Goal: Transaction & Acquisition: Purchase product/service

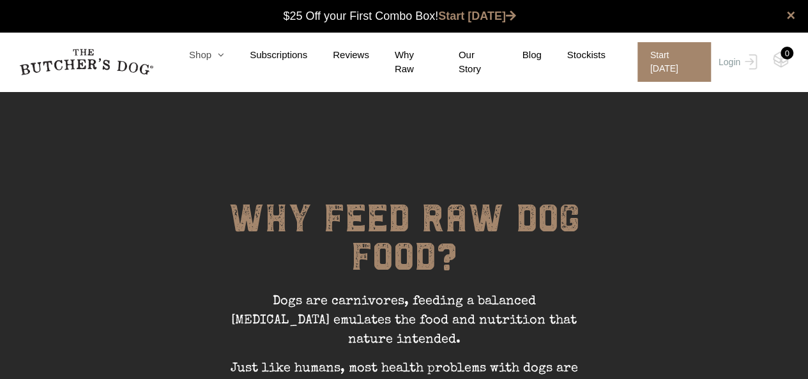
click at [208, 58] on link "Shop" at bounding box center [194, 55] width 61 height 15
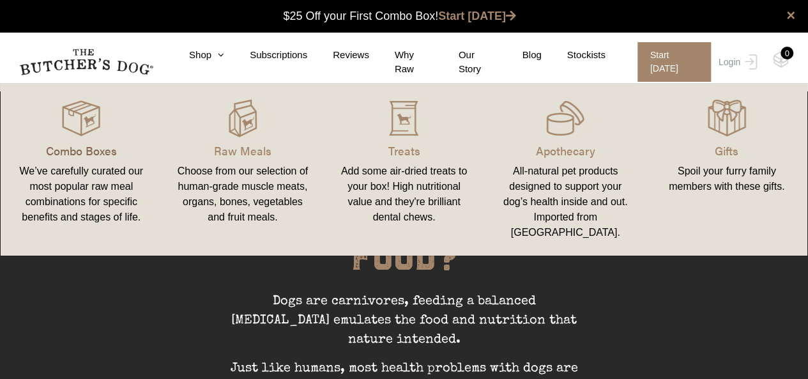
click at [95, 155] on p "Combo Boxes" at bounding box center [81, 150] width 131 height 17
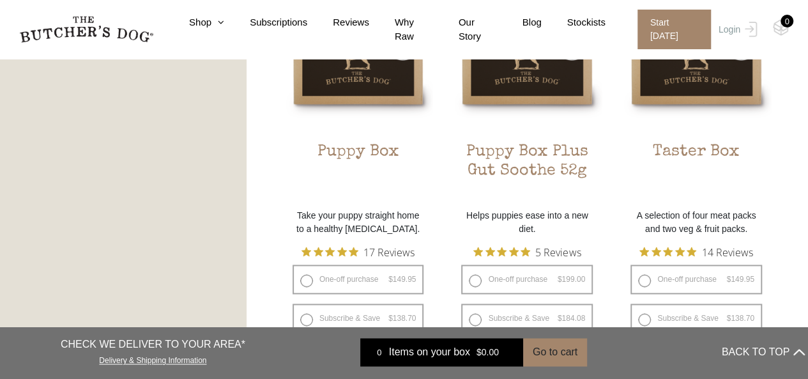
scroll to position [639, 0]
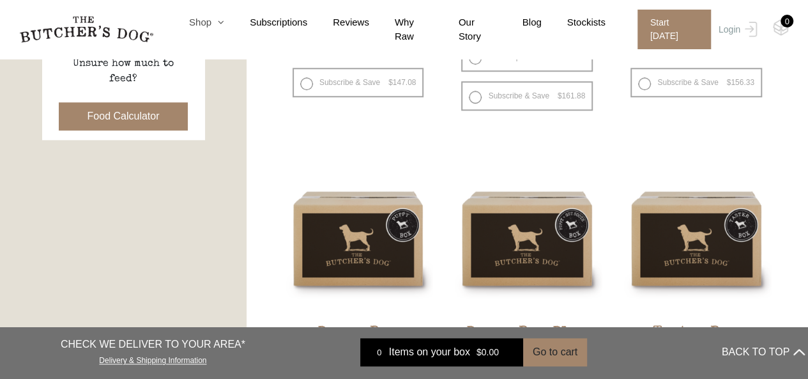
click at [216, 26] on link "Shop" at bounding box center [194, 22] width 61 height 15
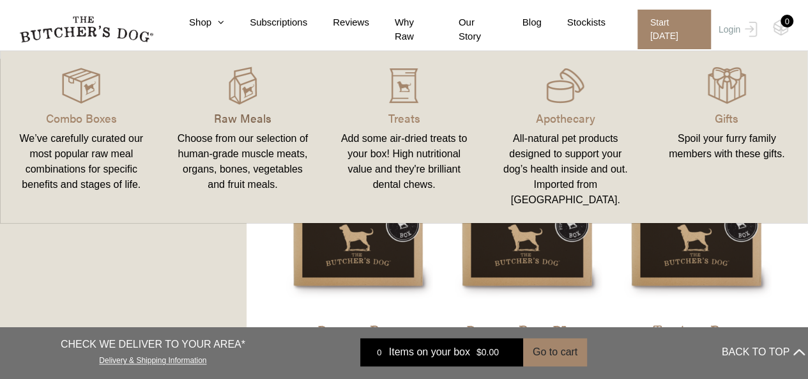
click at [245, 115] on p "Raw Meals" at bounding box center [243, 117] width 131 height 17
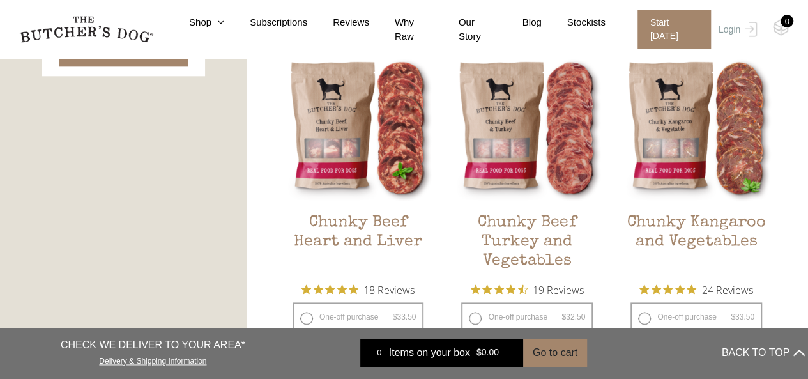
scroll to position [767, 0]
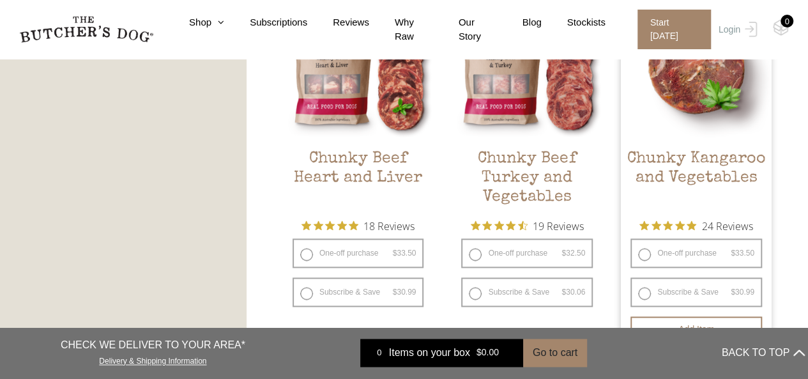
click at [686, 96] on img at bounding box center [696, 63] width 151 height 151
